Goal: Task Accomplishment & Management: Use online tool/utility

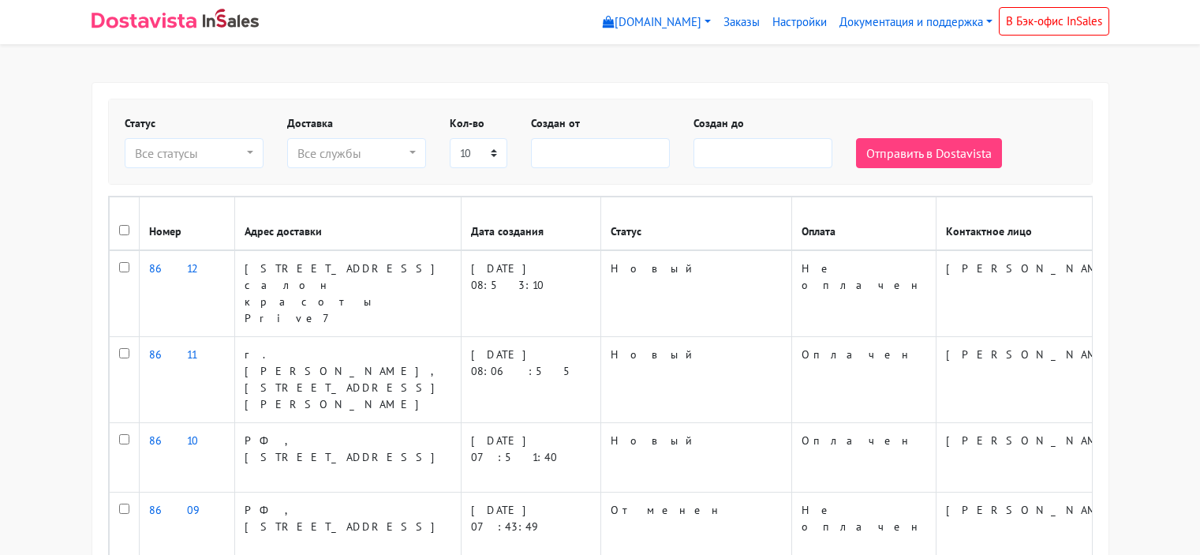
select select
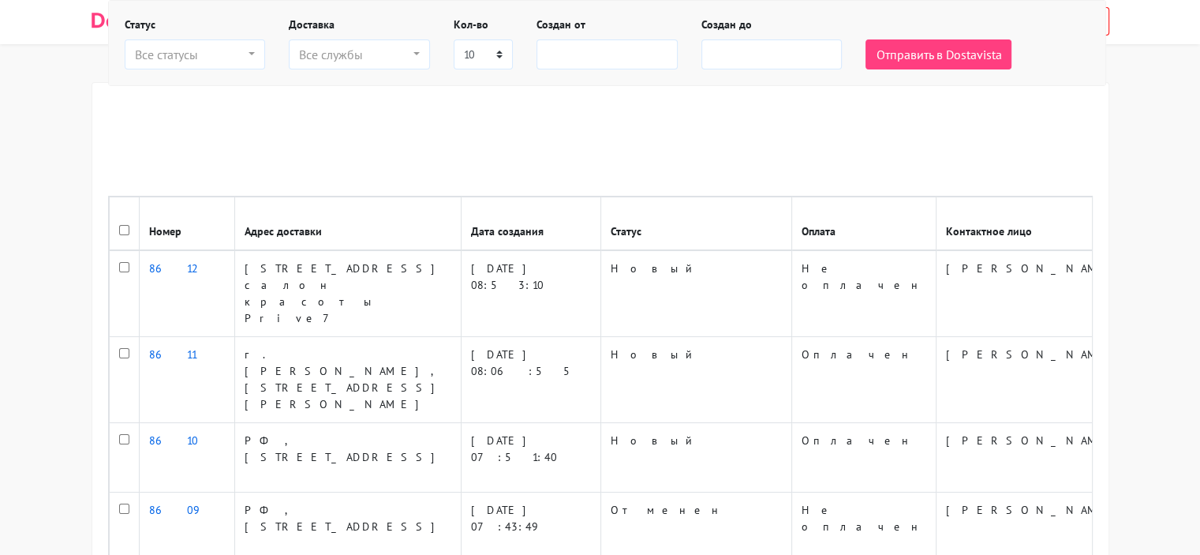
scroll to position [503, 0]
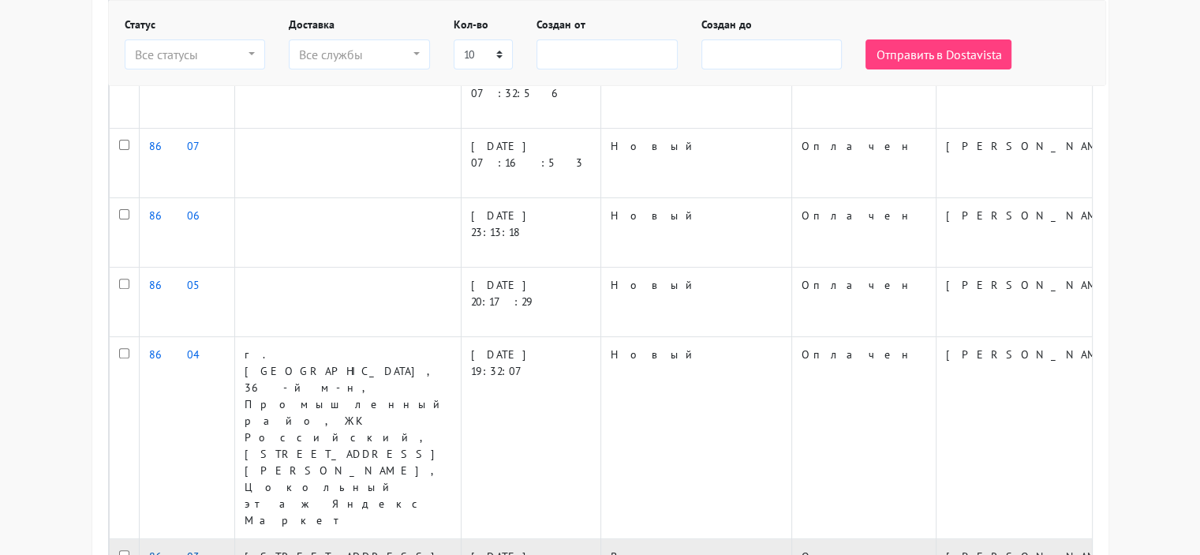
click at [164, 549] on link "8603" at bounding box center [174, 556] width 51 height 14
click at [268, 539] on td "[STREET_ADDRESS]" at bounding box center [347, 565] width 226 height 53
click at [275, 539] on td "[STREET_ADDRESS]" at bounding box center [347, 565] width 226 height 53
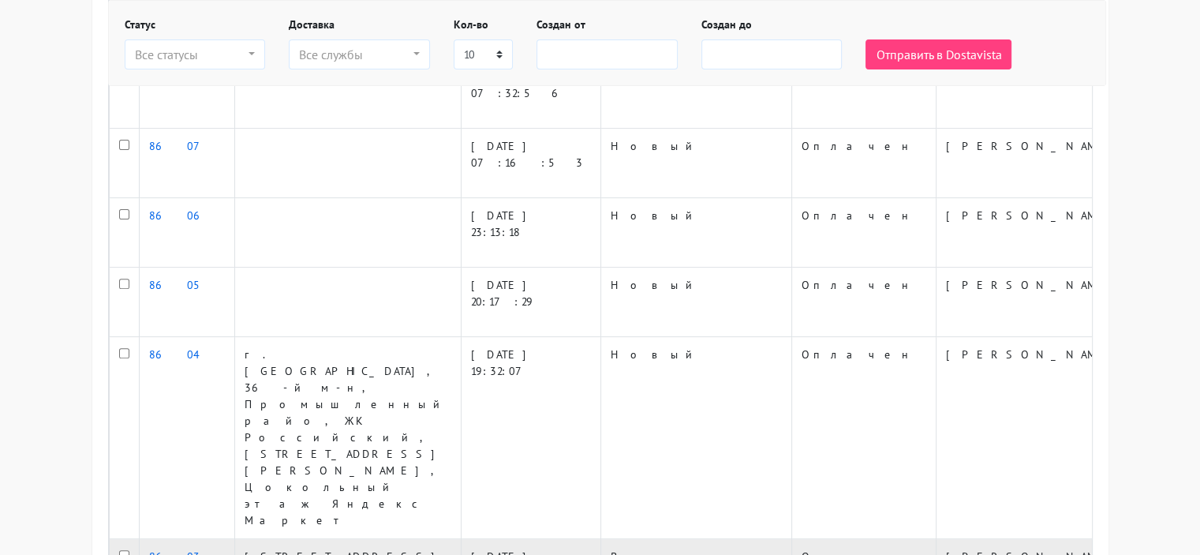
click at [366, 539] on td "[STREET_ADDRESS]" at bounding box center [347, 565] width 226 height 53
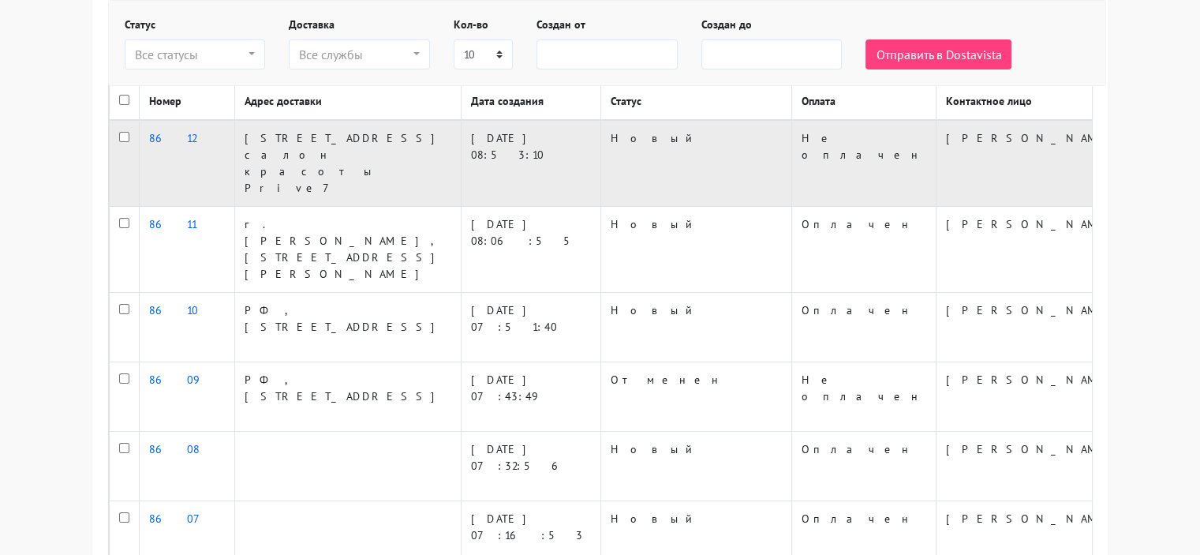
scroll to position [0, 0]
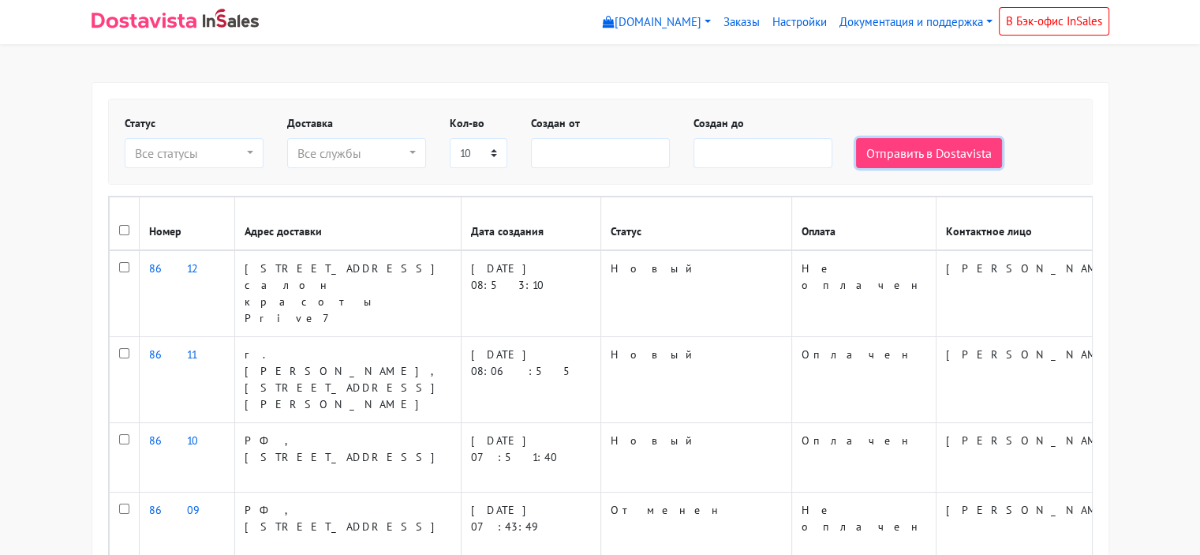
click at [946, 155] on button "Отправить в Dostavista" at bounding box center [929, 153] width 146 height 30
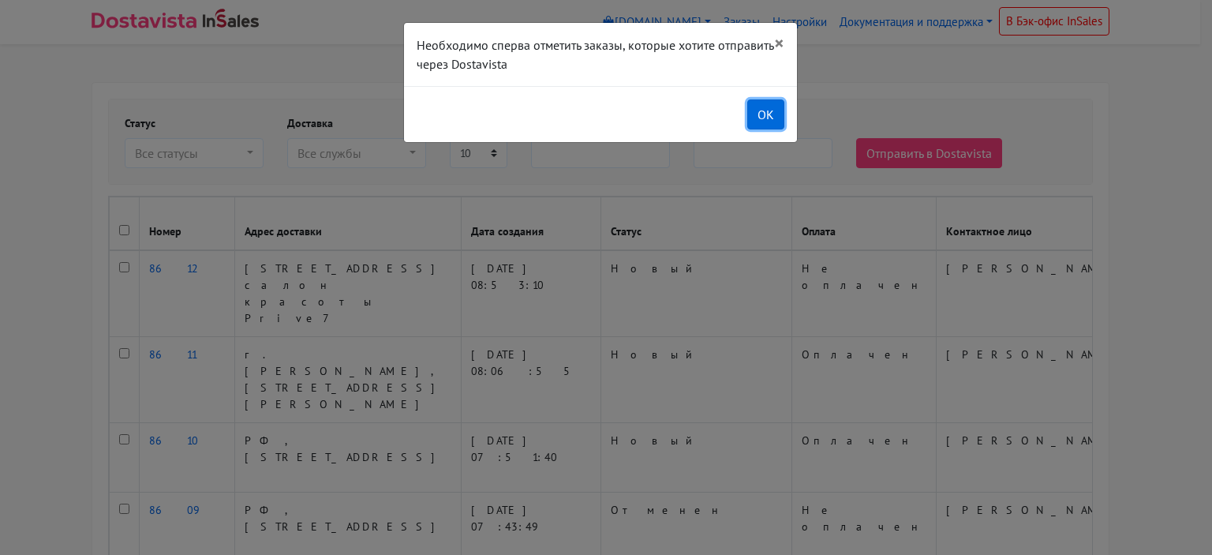
click at [776, 118] on button "OK" at bounding box center [765, 114] width 37 height 30
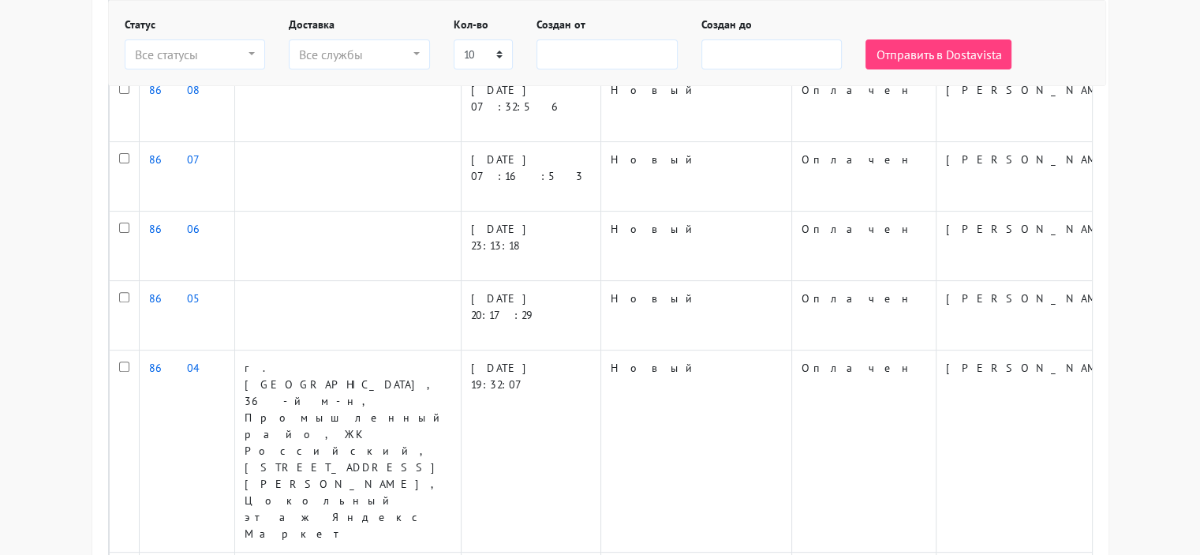
scroll to position [503, 0]
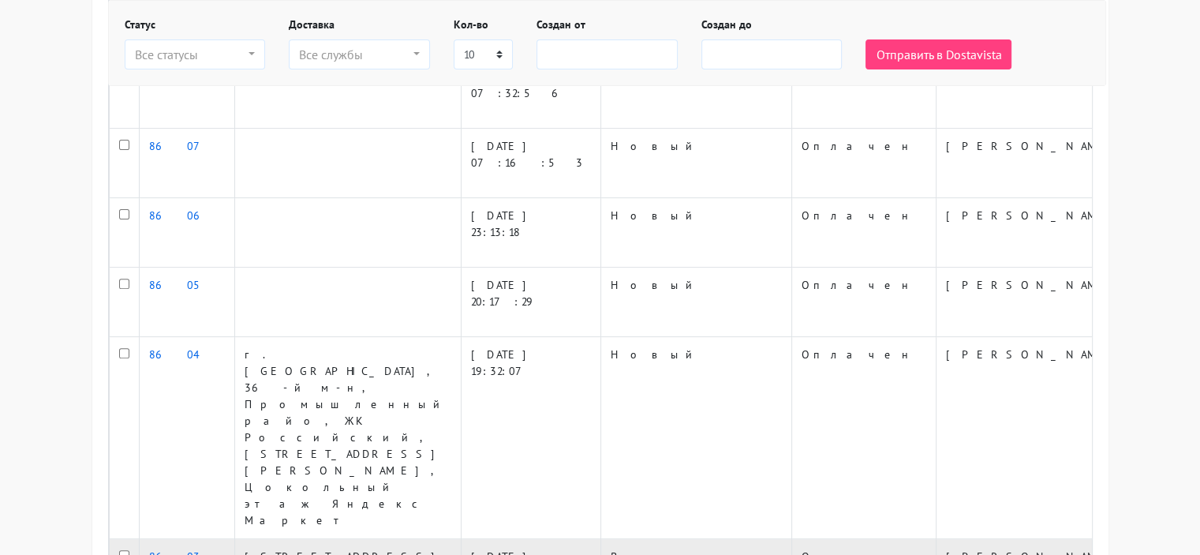
click at [124, 550] on input "checkbox" at bounding box center [124, 555] width 10 height 10
checkbox input "true"
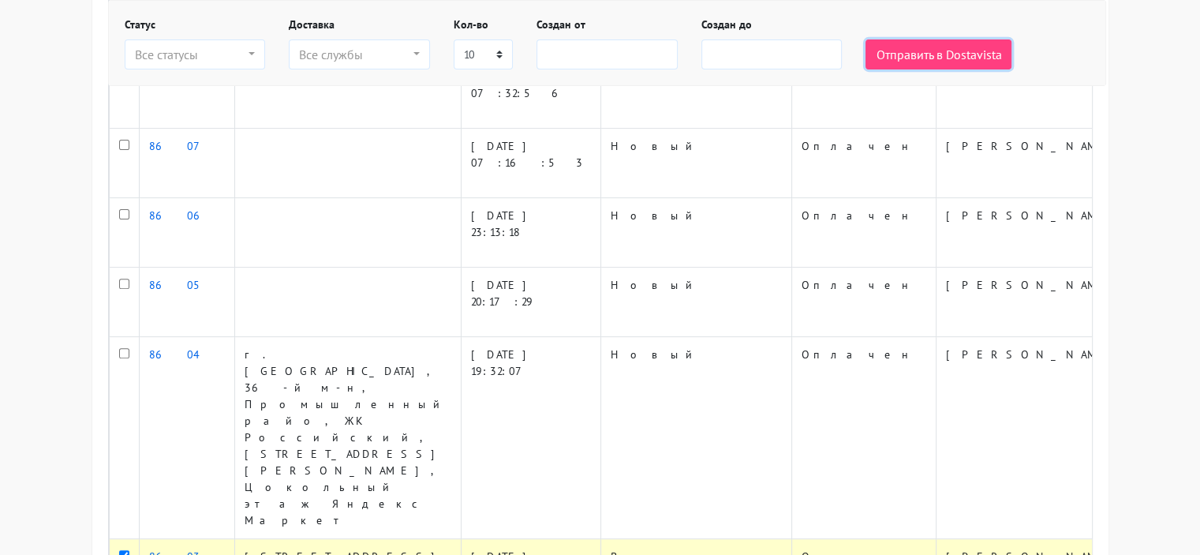
click at [880, 61] on button "Отправить в Dostavista" at bounding box center [938, 54] width 146 height 30
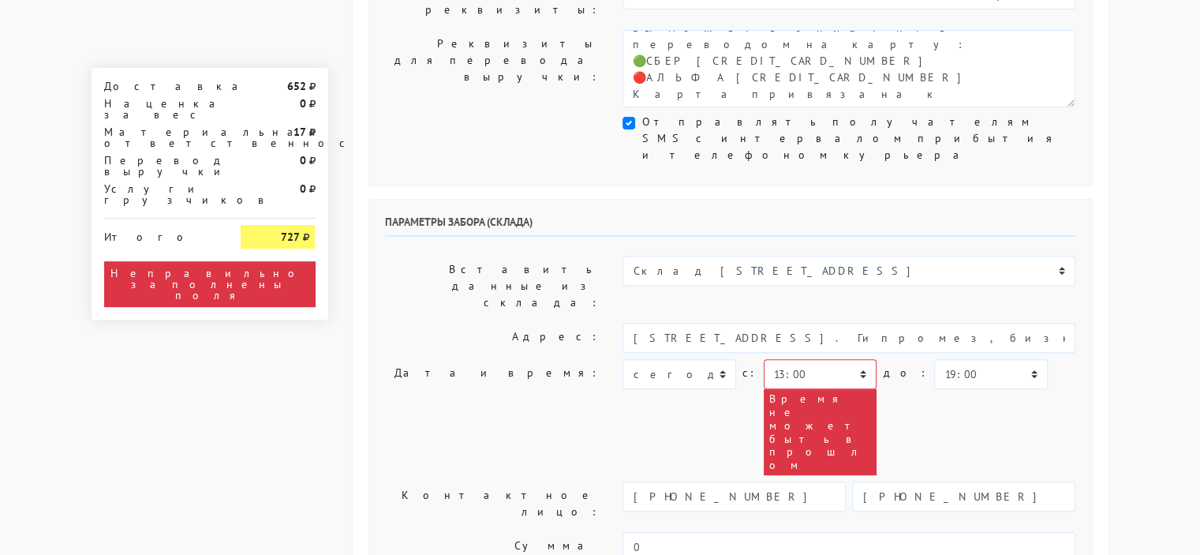
scroll to position [473, 0]
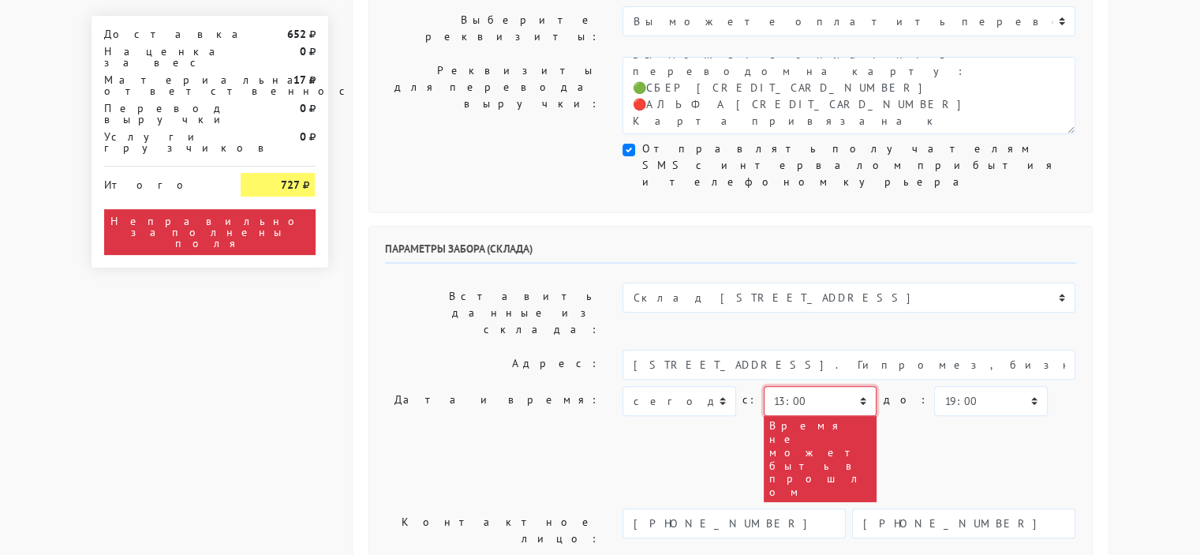
drag, startPoint x: 830, startPoint y: 215, endPoint x: 821, endPoint y: 219, distance: 9.2
click at [830, 386] on select "00:00 00:30 01:00 01:30 02:00 02:30 03:00 03:30 04:00 04:30 05:00 05:30 06:00 0…" at bounding box center [820, 401] width 113 height 30
select select "15:30"
click at [764, 386] on select "00:00 00:30 01:00 01:30 02:00 02:30 03:00 03:30 04:00 04:30 05:00 05:30 06:00 0…" at bounding box center [820, 401] width 113 height 30
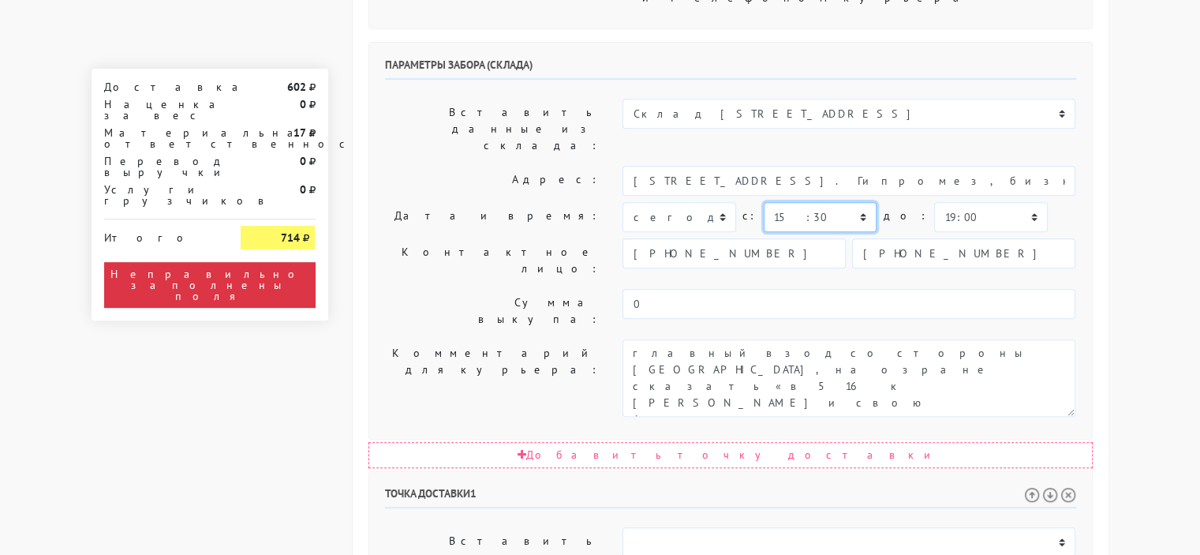
scroll to position [631, 0]
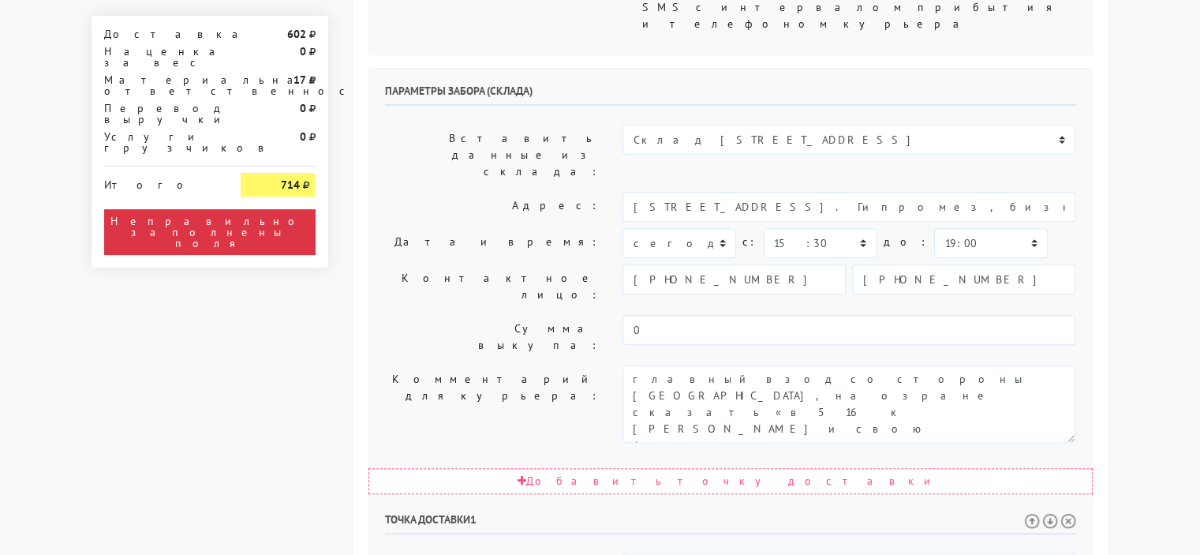
select select "16:30"
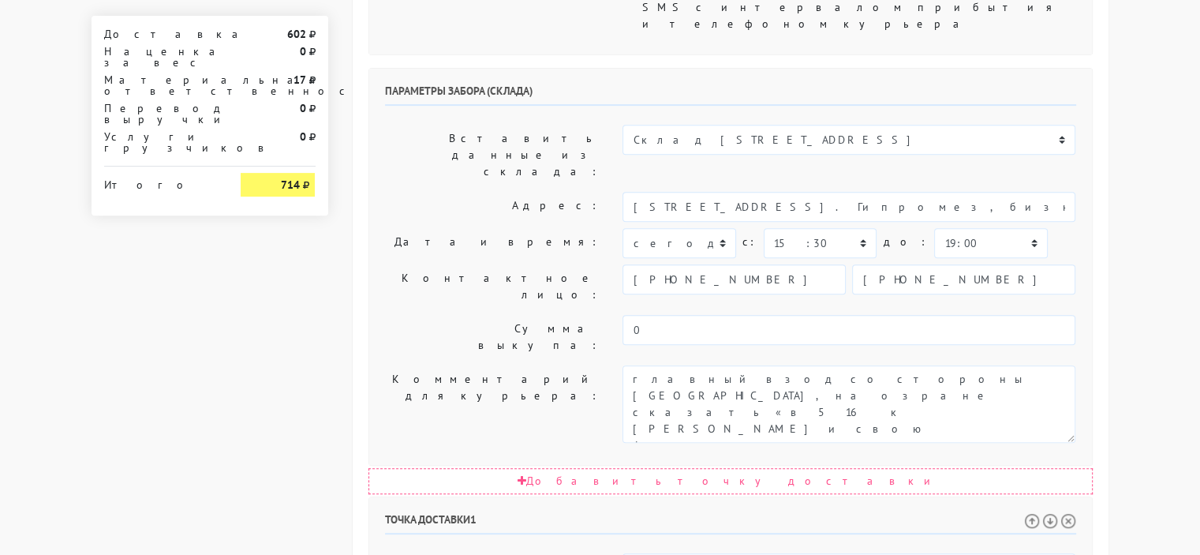
select select "17:30"
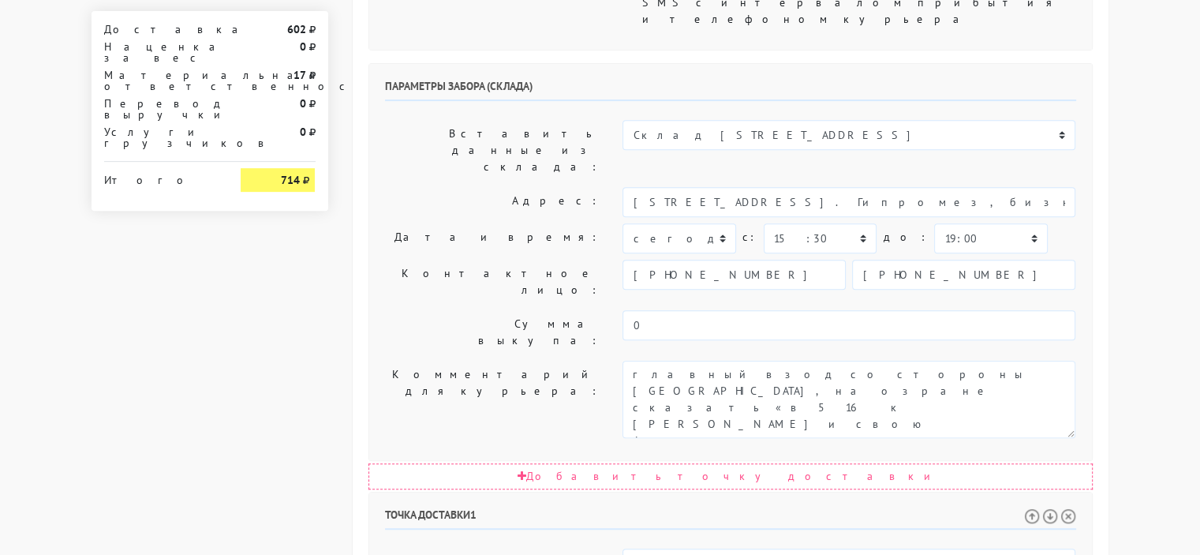
scroll to position [710, 0]
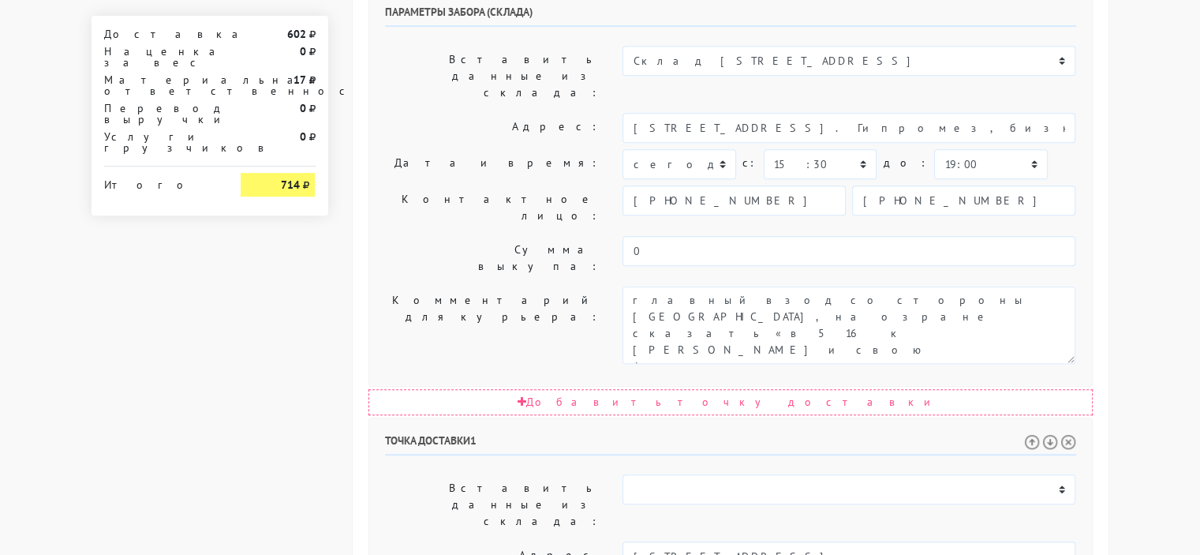
drag, startPoint x: 869, startPoint y: 383, endPoint x: 842, endPoint y: 383, distance: 26.8
type input "[PHONE_NUMBER]"
drag, startPoint x: 944, startPoint y: 447, endPoint x: 625, endPoint y: 421, distance: 320.6
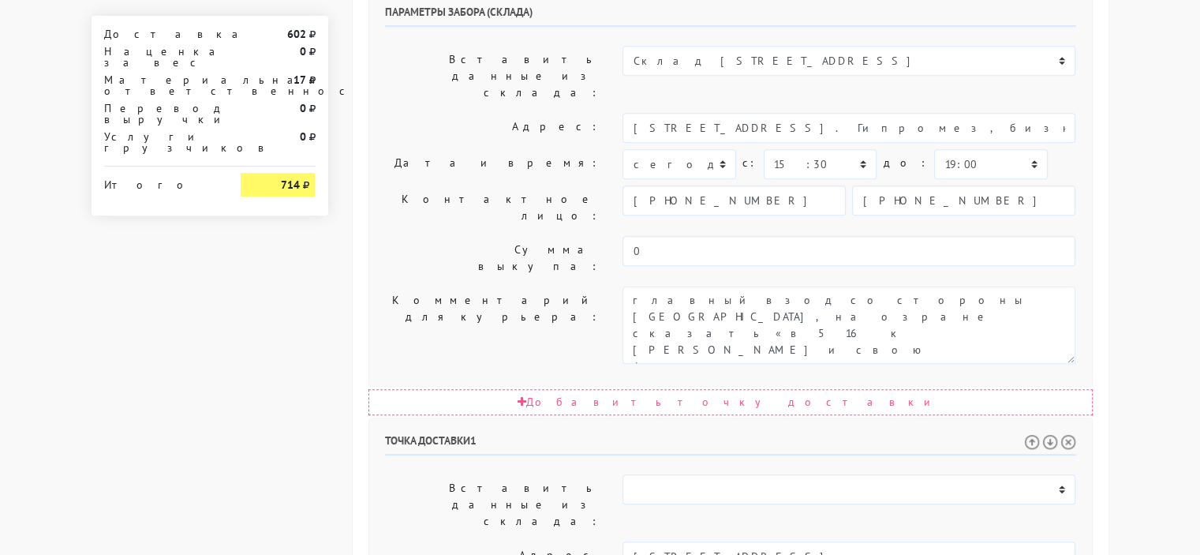
click at [366, 407] on div "Общие параметры заказа Тип транспортного средства: Пеший курьер Легковой автомо…" at bounding box center [731, 214] width 756 height 1682
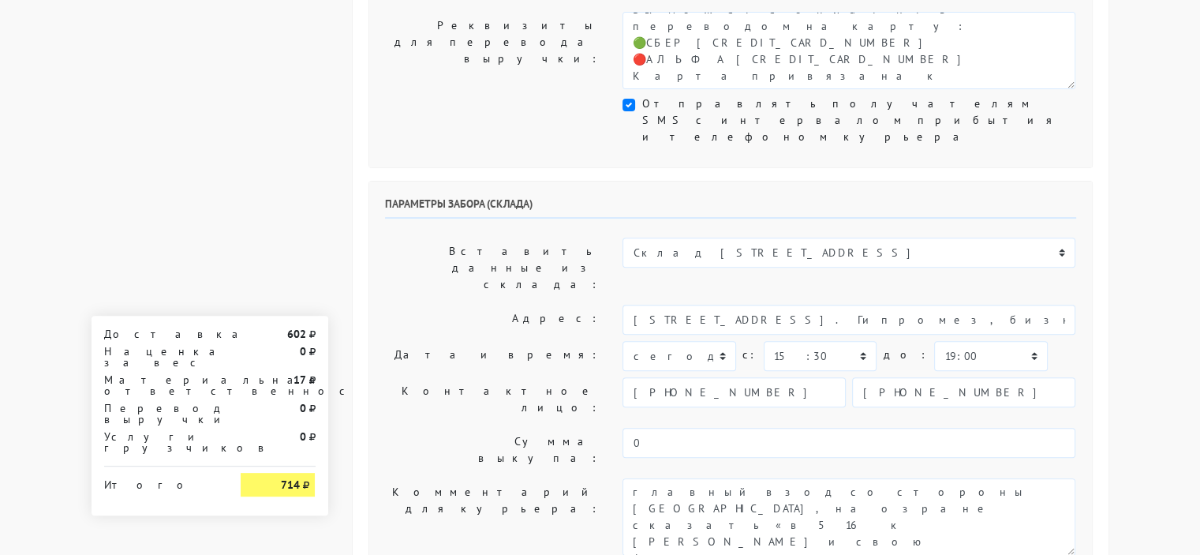
scroll to position [502, 0]
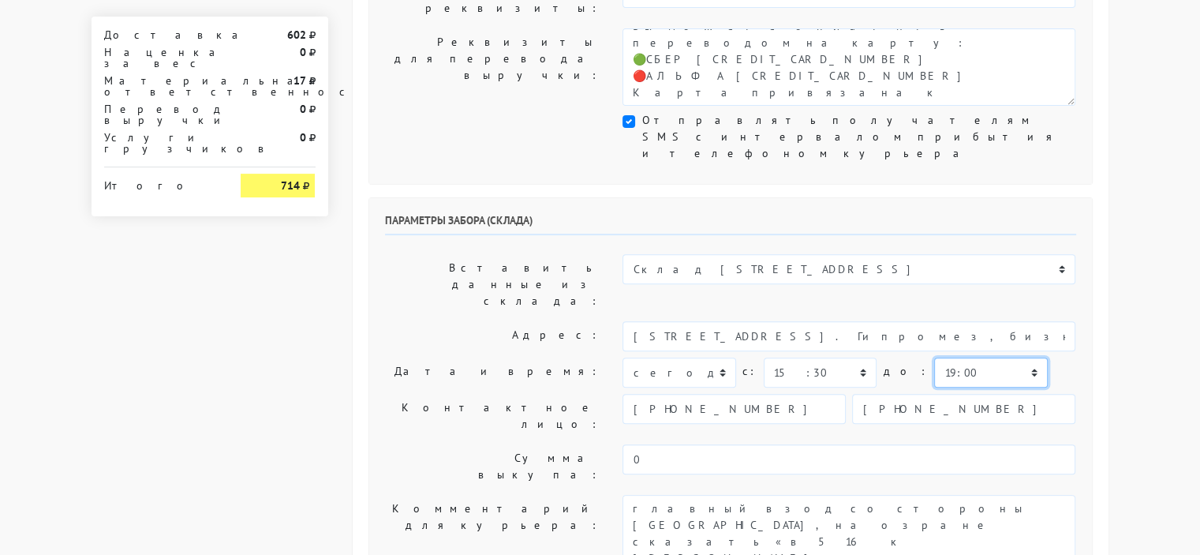
click at [934, 357] on select "00:00 00:30 01:00 01:30 02:00 02:30 03:00 03:30 04:00 04:30 05:00 05:30 06:00 0…" at bounding box center [990, 372] width 113 height 30
select select "16:00"
click at [934, 357] on select "00:00 00:30 01:00 01:30 02:00 02:30 03:00 03:30 04:00 04:30 05:00 05:30 06:00 0…" at bounding box center [990, 372] width 113 height 30
click at [852, 357] on select "00:00 00:30 01:00 01:30 02:00 02:30 03:00 03:30 04:00 04:30 05:00 05:30 06:00 0…" at bounding box center [820, 372] width 113 height 30
select select "16:00"
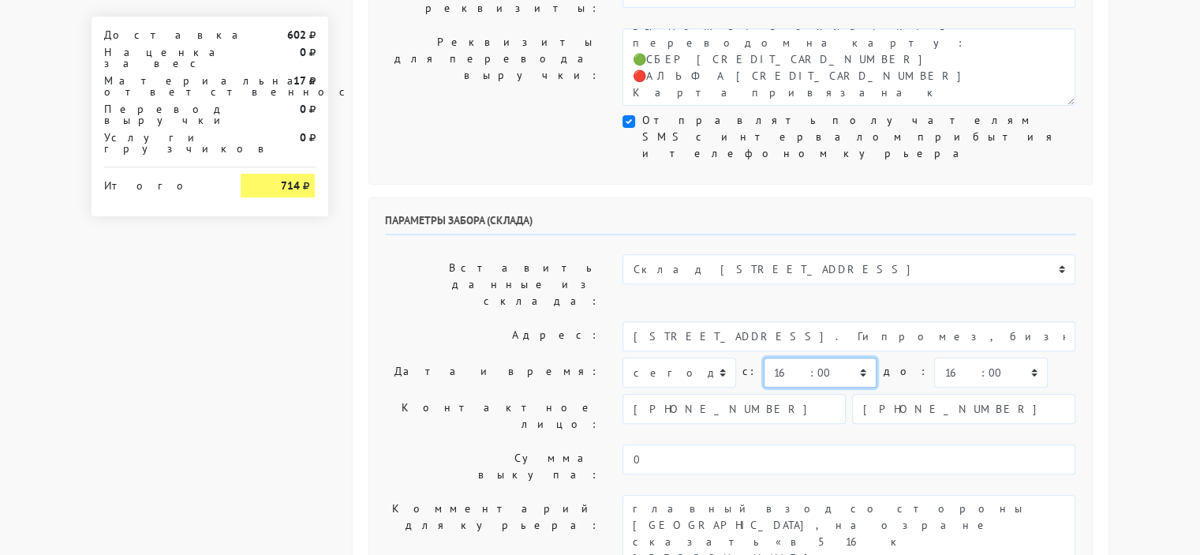
click at [764, 357] on select "00:00 00:30 01:00 01:30 02:00 02:30 03:00 03:30 04:00 04:30 05:00 05:30 06:00 0…" at bounding box center [820, 372] width 113 height 30
click at [959, 357] on select "00:00 00:30 01:00 01:30 02:00 02:30 03:00 03:30 04:00 04:30 05:00 05:30 06:00 0…" at bounding box center [990, 372] width 113 height 30
select select "16:30"
click at [934, 357] on select "00:00 00:30 01:00 01:30 02:00 02:30 03:00 03:30 04:00 04:30 05:00 05:30 06:00 0…" at bounding box center [990, 372] width 113 height 30
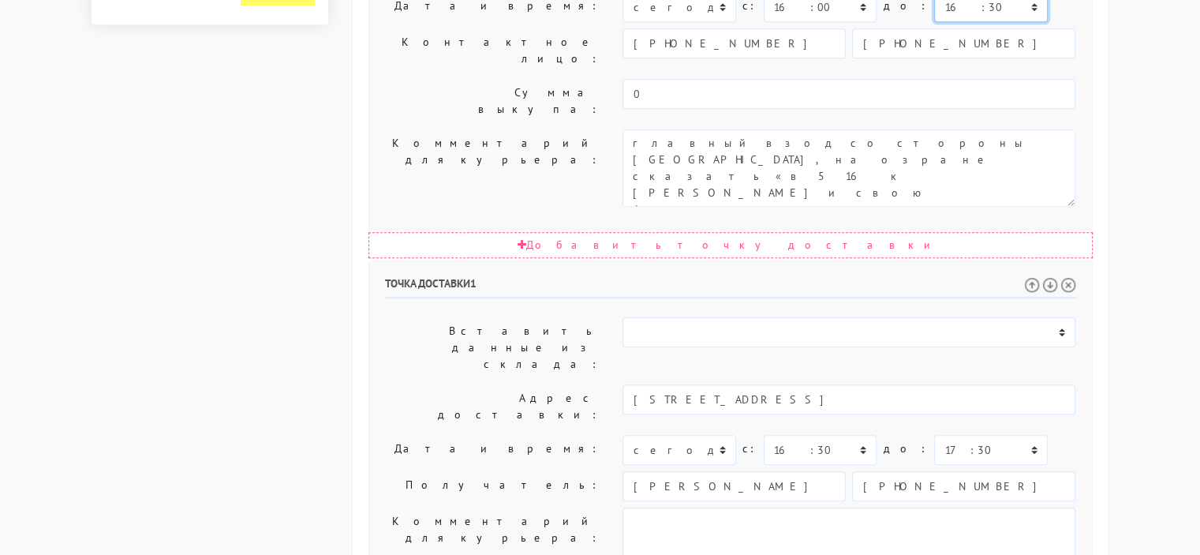
scroll to position [896, 0]
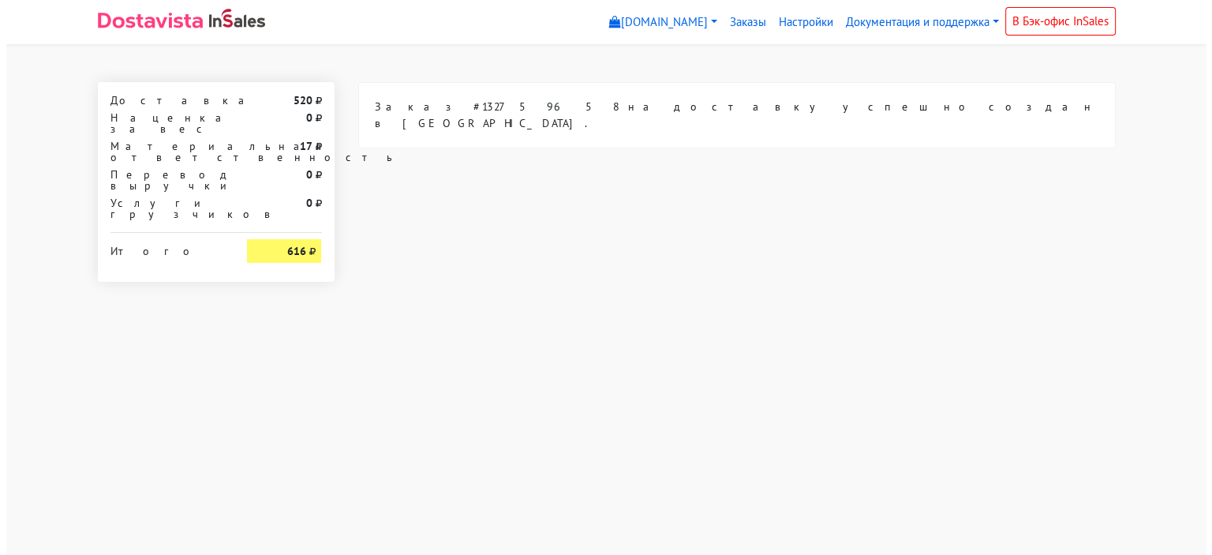
scroll to position [0, 0]
